Goal: Task Accomplishment & Management: Manage account settings

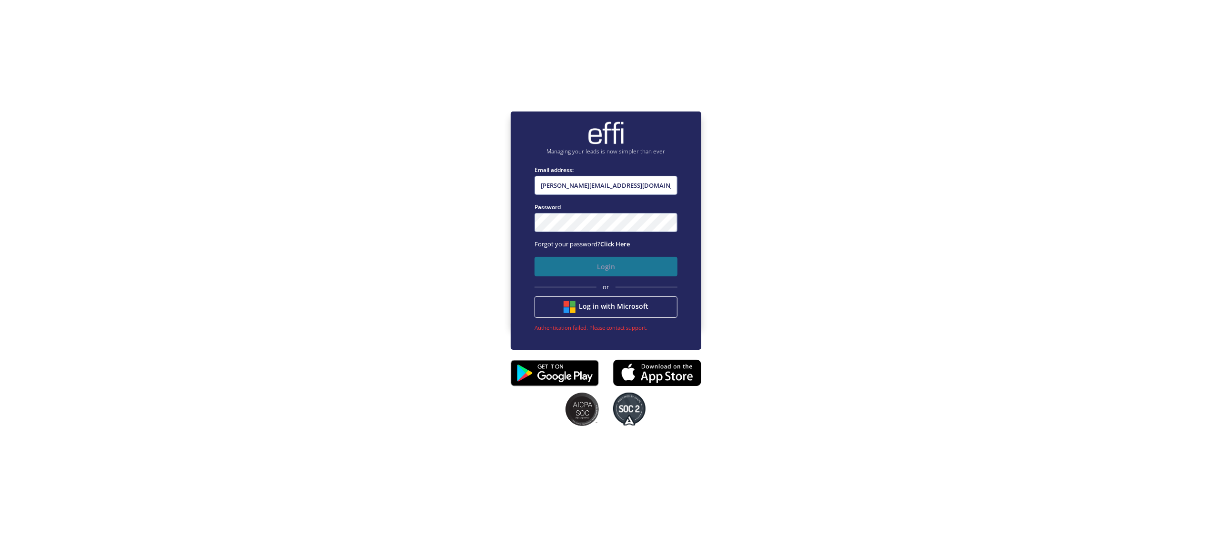
click at [611, 266] on button "Login" at bounding box center [605, 267] width 143 height 20
